Goal: Transaction & Acquisition: Book appointment/travel/reservation

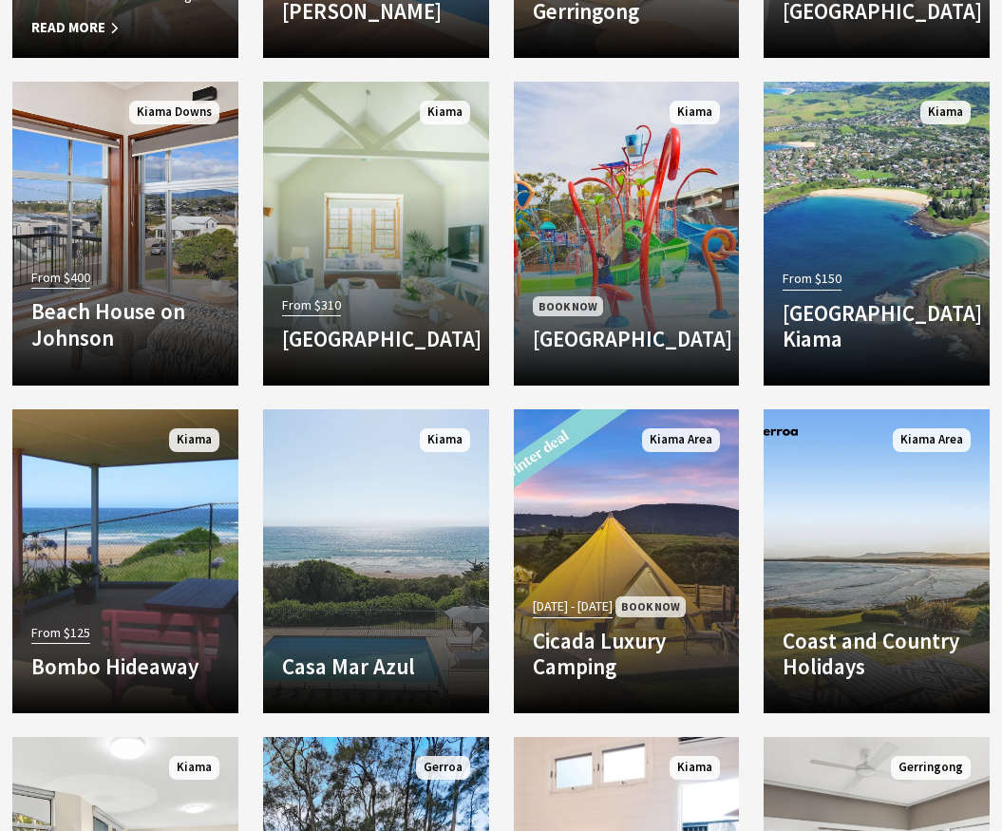
scroll to position [2945, 0]
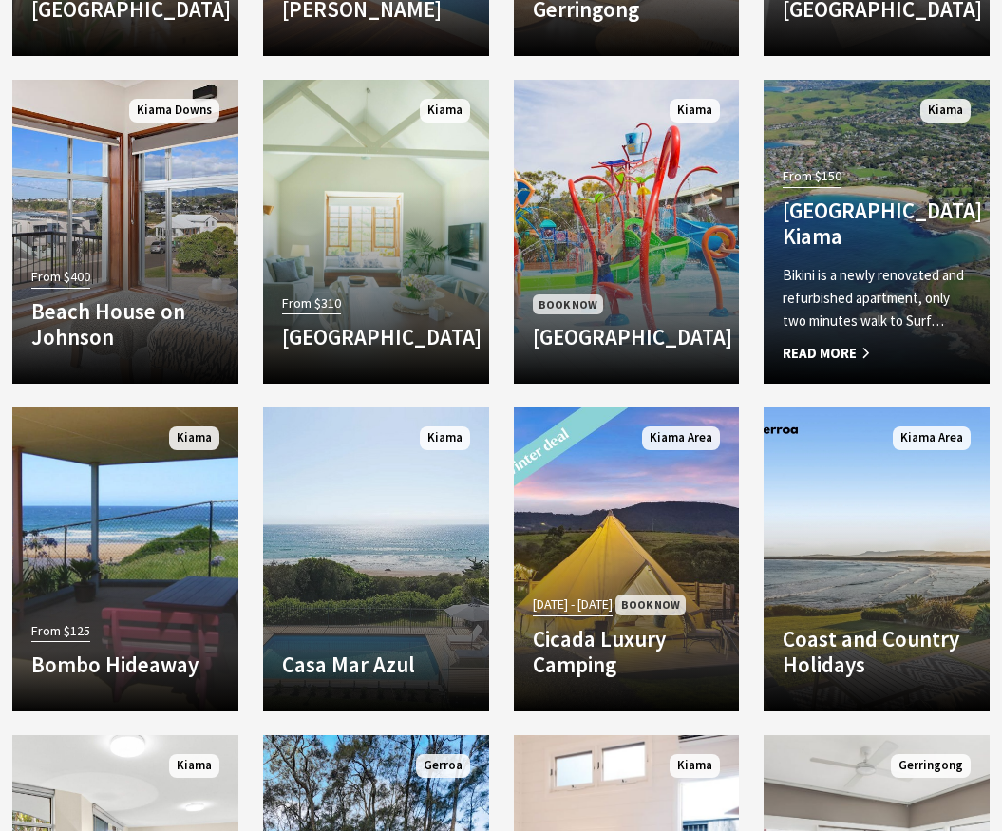
click at [877, 298] on p "Bikini is a newly renovated and refurbished apartment, only two minutes walk to…" at bounding box center [877, 298] width 188 height 68
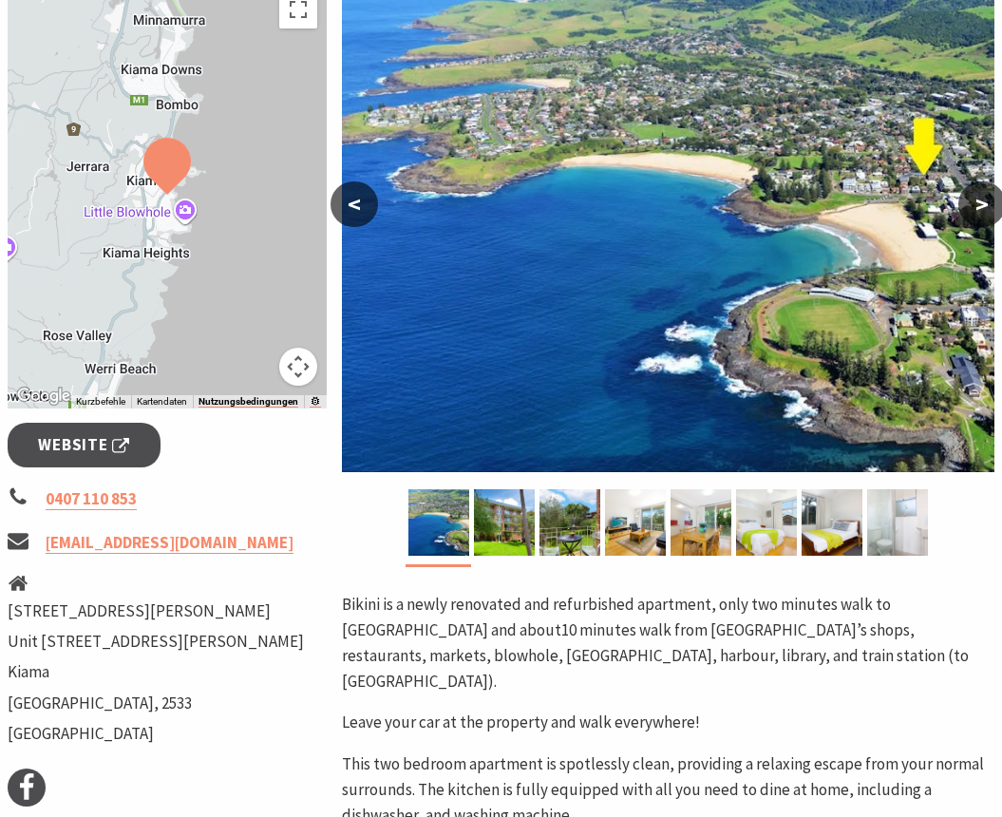
scroll to position [380, 0]
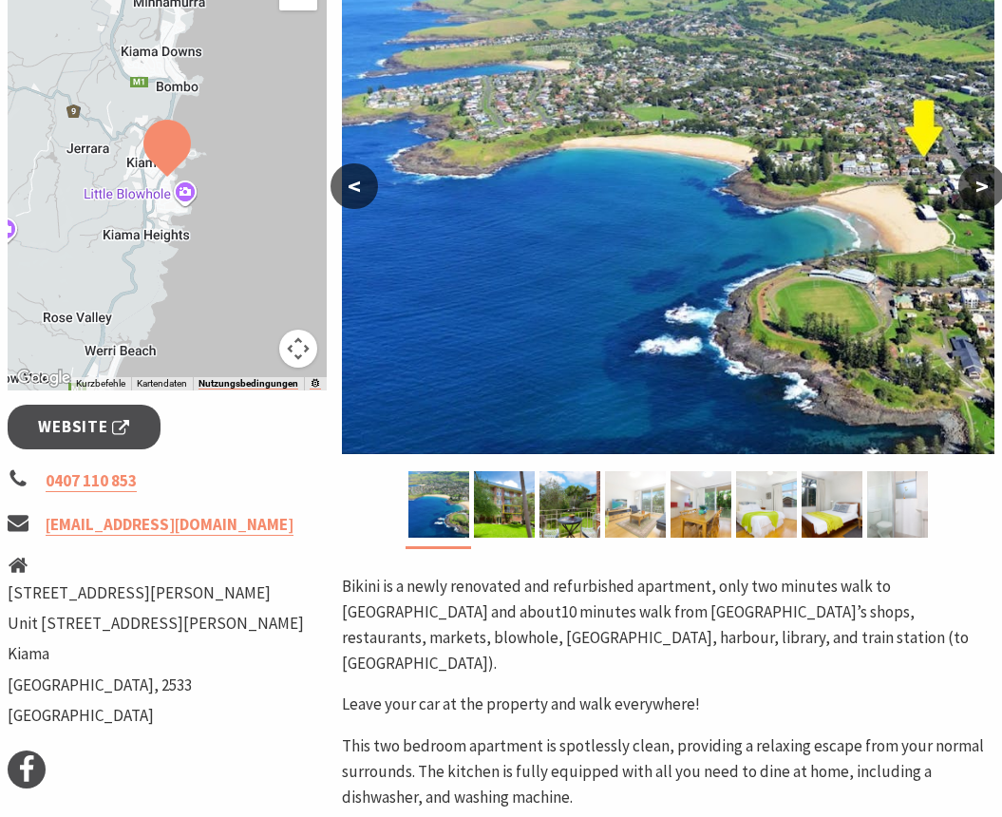
click at [623, 503] on img at bounding box center [635, 504] width 61 height 67
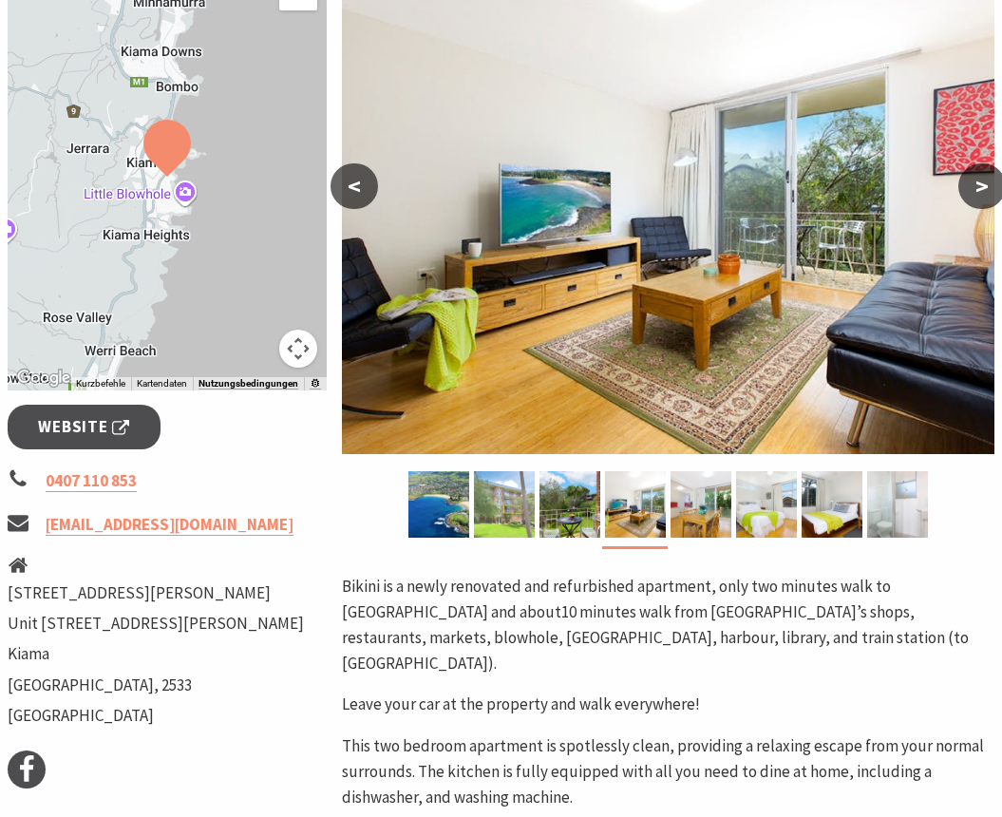
click at [525, 507] on img at bounding box center [504, 504] width 61 height 67
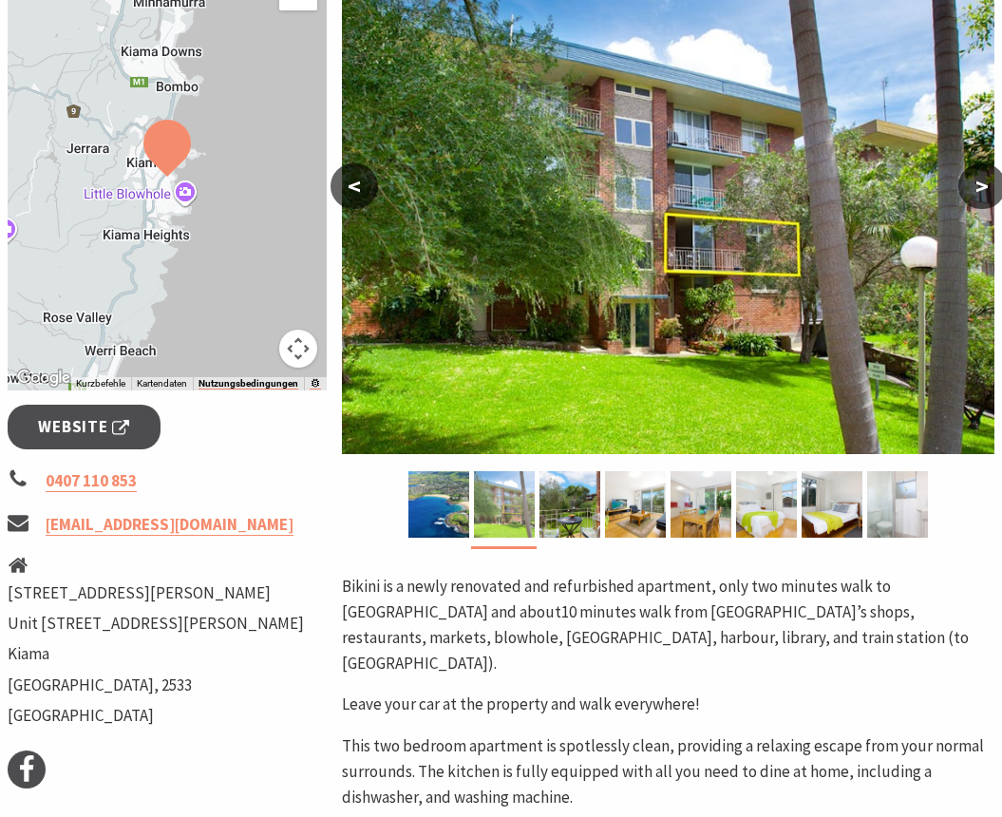
click at [474, 511] on img at bounding box center [504, 504] width 61 height 67
click at [466, 513] on img at bounding box center [439, 504] width 61 height 67
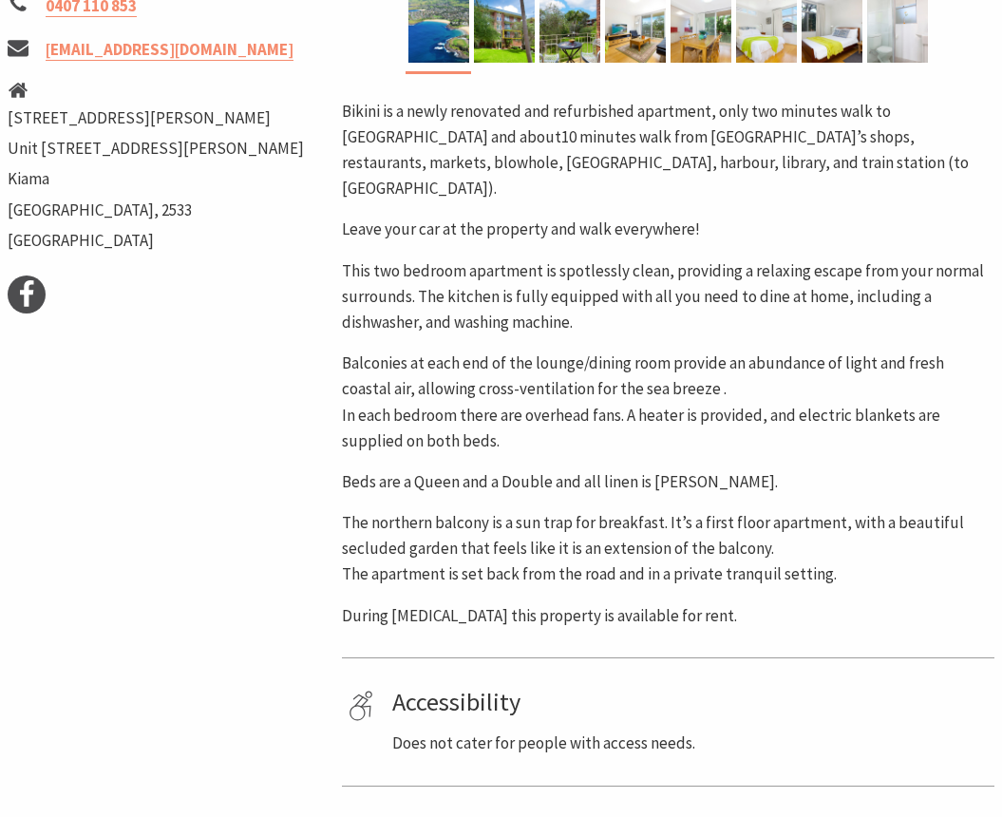
scroll to position [1235, 0]
